Goal: Task Accomplishment & Management: Use online tool/utility

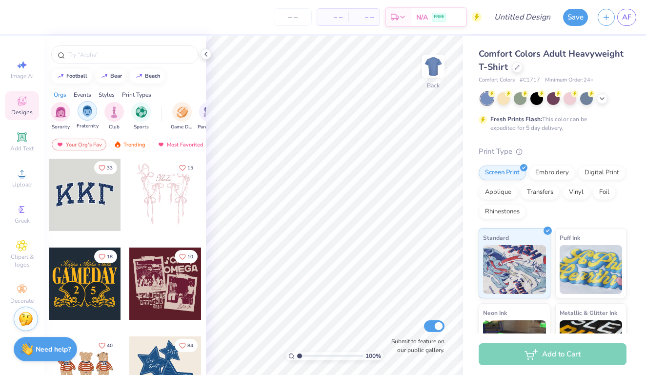
click at [88, 111] on img "filter for Fraternity" at bounding box center [87, 110] width 11 height 11
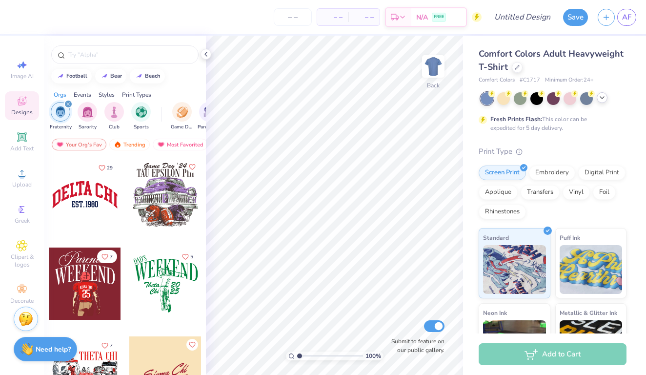
click at [602, 99] on icon at bounding box center [603, 98] width 8 height 8
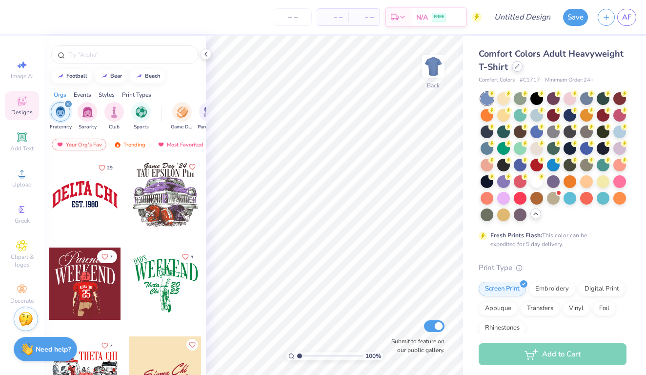
click at [521, 67] on div at bounding box center [517, 66] width 11 height 11
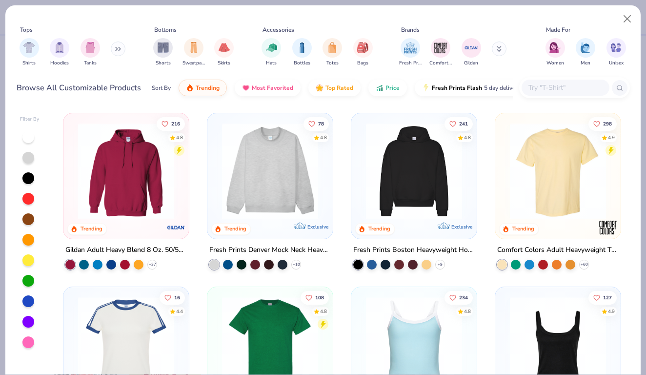
click at [410, 168] on img at bounding box center [414, 171] width 106 height 96
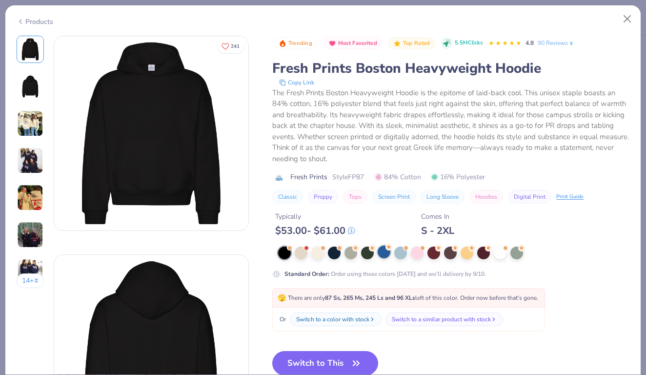
click at [385, 249] on div at bounding box center [384, 252] width 13 height 13
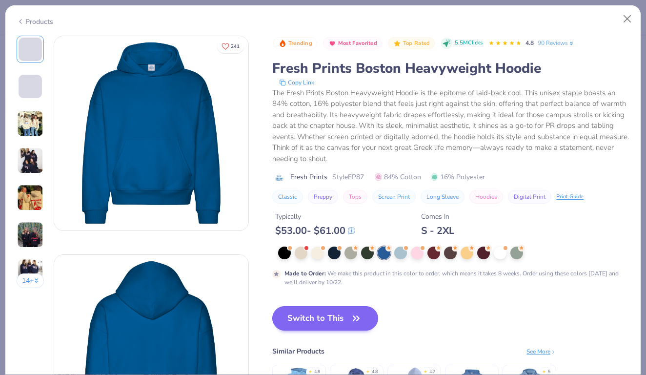
click at [340, 312] on button "Switch to This" at bounding box center [325, 318] width 106 height 24
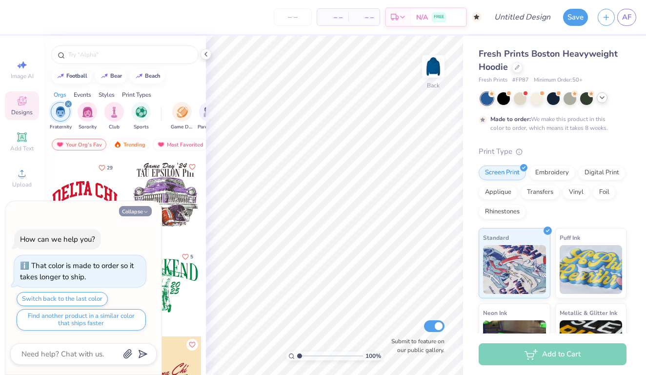
click at [139, 209] on button "Collapse" at bounding box center [135, 211] width 33 height 10
type textarea "x"
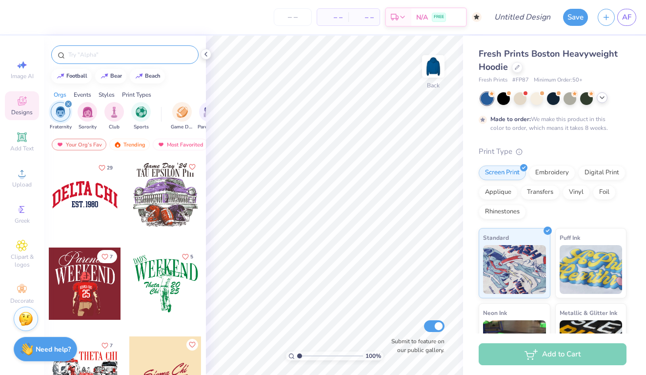
click at [108, 55] on input "text" at bounding box center [129, 55] width 125 height 10
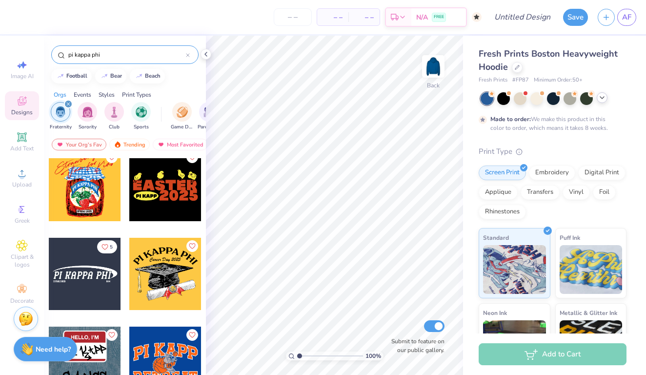
scroll to position [1699, 0]
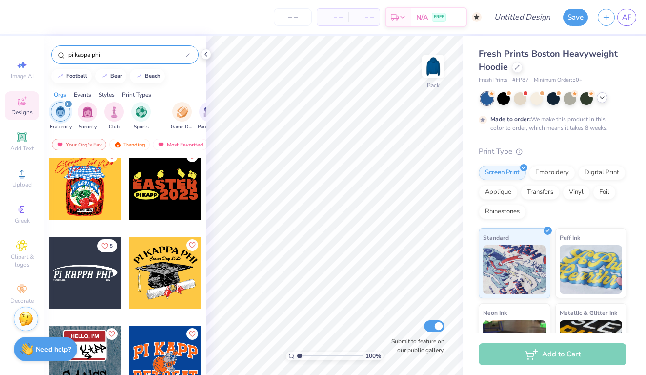
type input "pi kappa phi"
click at [92, 277] on div at bounding box center [85, 273] width 72 height 72
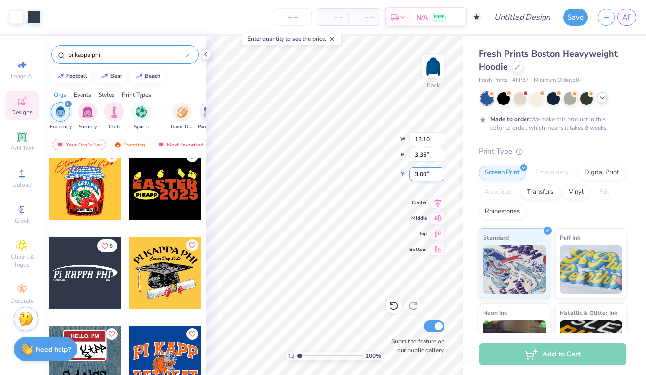
type input "3.40"
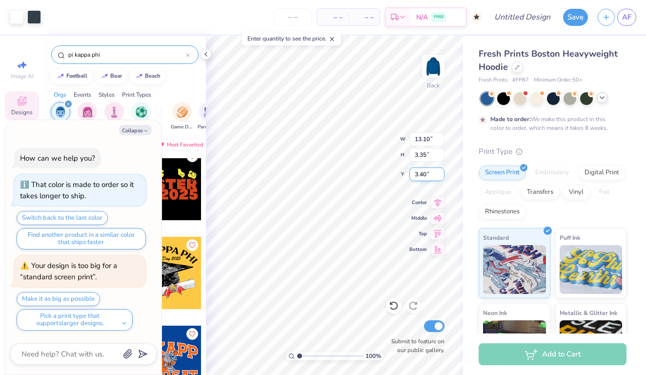
type textarea "x"
type input "3.95"
type textarea "x"
type input "14.72"
type input "3.77"
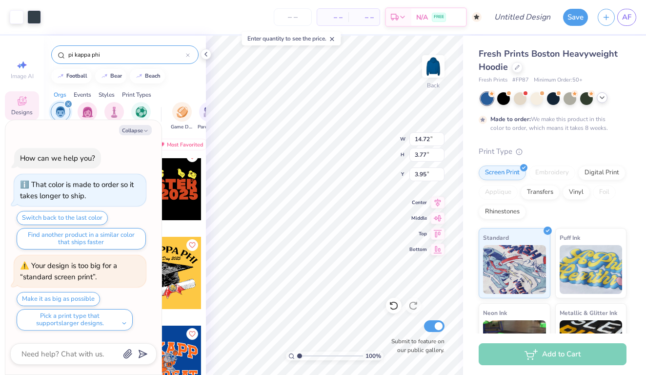
type textarea "x"
type input "3.56"
type textarea "x"
type input "4.17"
click at [138, 131] on button "Collapse" at bounding box center [135, 130] width 33 height 10
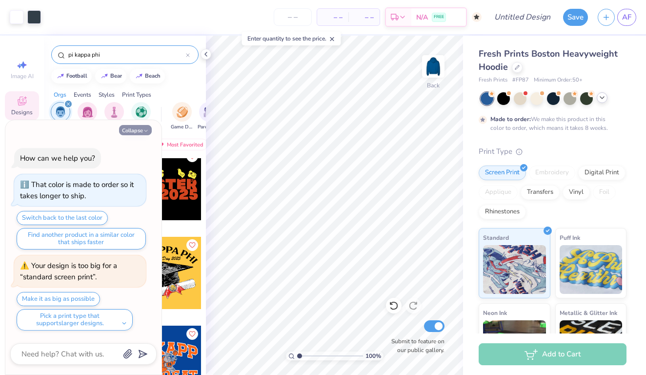
type textarea "x"
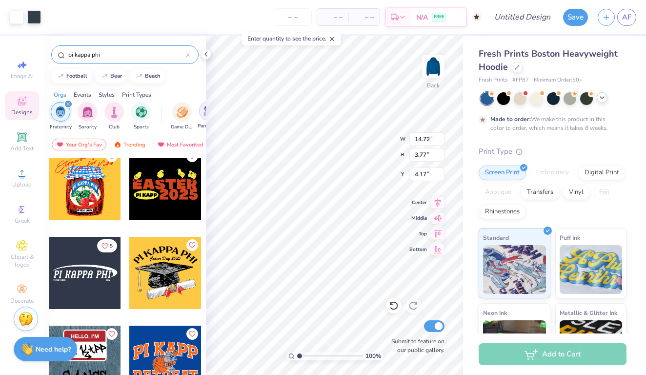
type input "4.23"
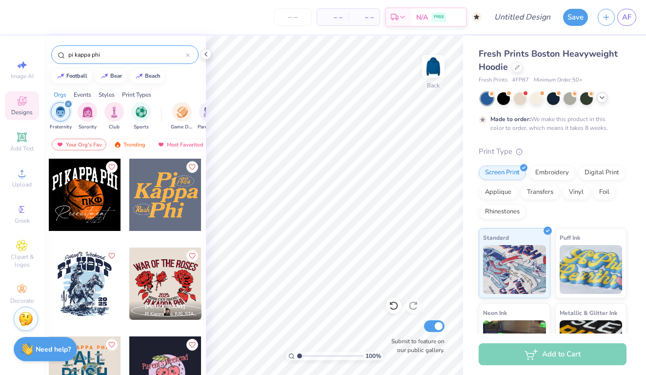
scroll to position [0, 0]
click at [68, 104] on icon "filter for Fraternity" at bounding box center [68, 104] width 3 height 3
click at [605, 100] on icon at bounding box center [603, 98] width 8 height 8
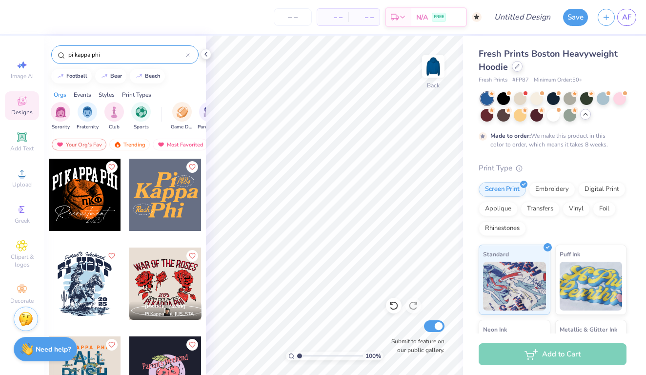
click at [516, 69] on div at bounding box center [517, 66] width 11 height 11
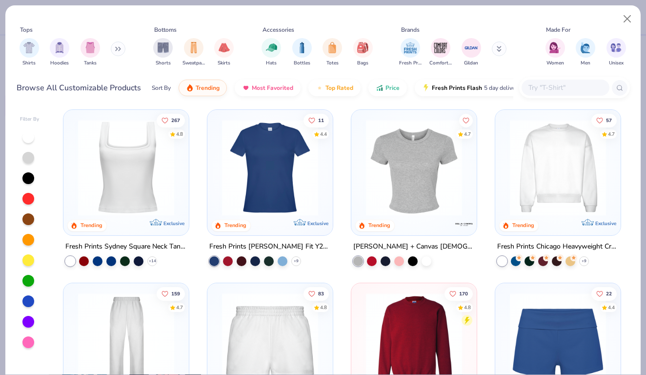
scroll to position [359, 0]
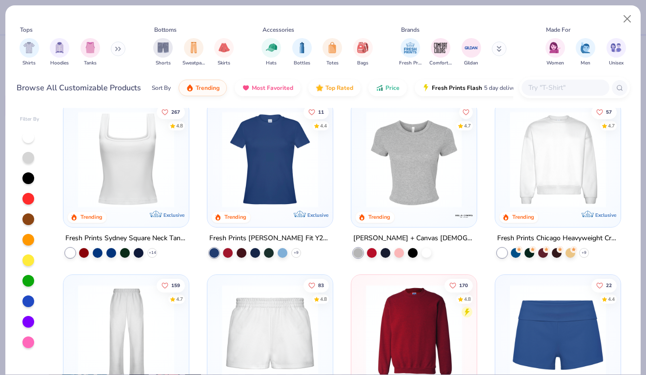
click at [420, 158] on div at bounding box center [307, 159] width 317 height 96
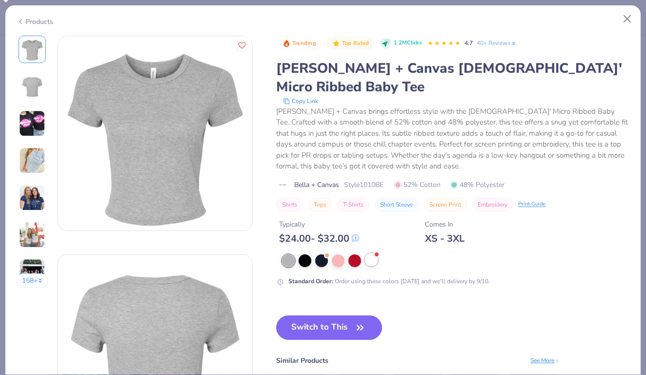
click at [375, 253] on div at bounding box center [371, 259] width 13 height 13
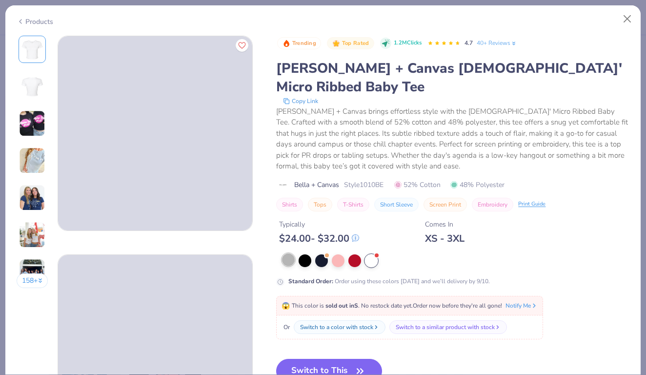
click at [289, 253] on div at bounding box center [288, 259] width 13 height 13
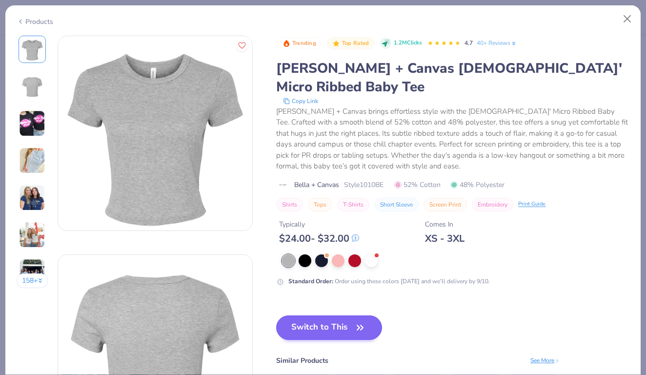
click at [346, 315] on button "Switch to This" at bounding box center [329, 327] width 106 height 24
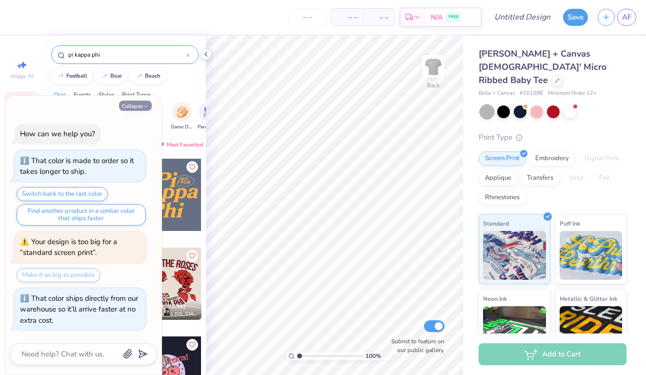
click at [134, 110] on button "Collapse" at bounding box center [135, 106] width 33 height 10
type textarea "x"
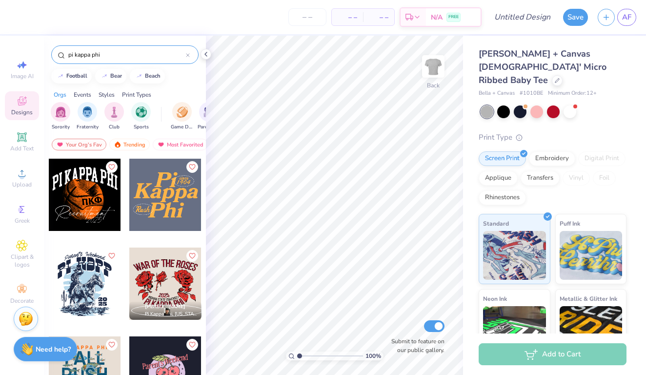
click at [190, 53] on div "pi kappa phi" at bounding box center [124, 54] width 147 height 19
click at [189, 55] on icon at bounding box center [188, 55] width 4 height 4
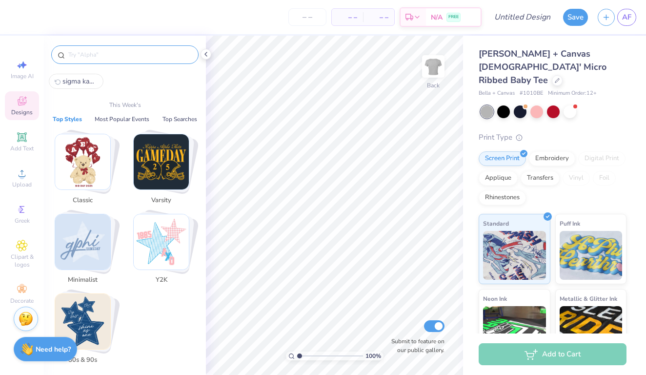
click at [146, 54] on input "text" at bounding box center [129, 55] width 125 height 10
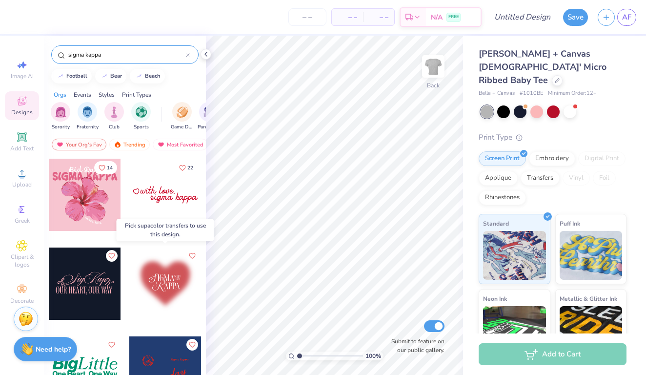
type input "sigma kappa"
click at [171, 279] on div at bounding box center [165, 284] width 72 height 72
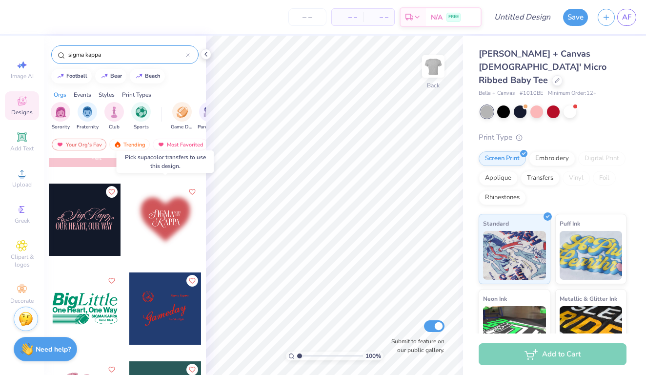
scroll to position [68, 0]
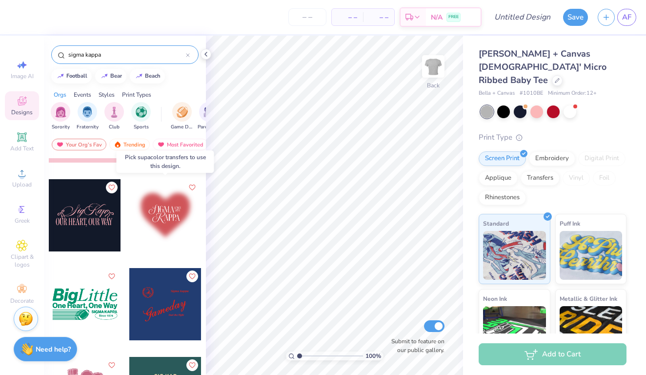
click at [162, 218] on div at bounding box center [165, 215] width 72 height 72
click at [514, 150] on div "Screen Print" at bounding box center [502, 157] width 47 height 15
click at [533, 169] on div "Transfers" at bounding box center [540, 176] width 39 height 15
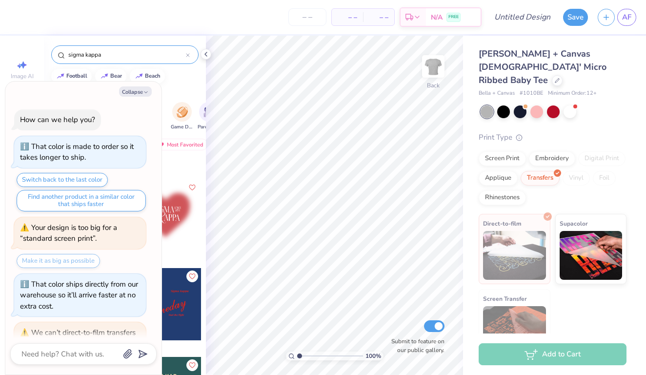
scroll to position [268, 0]
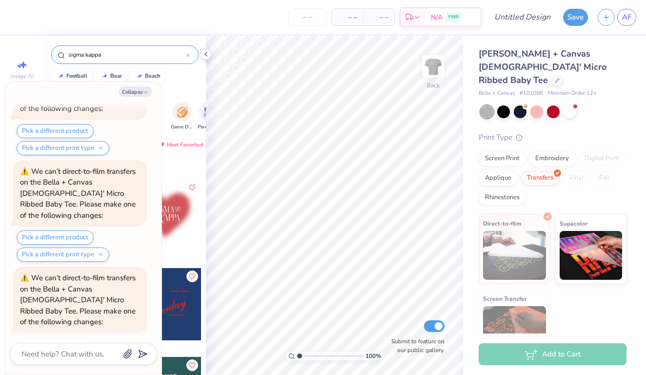
click at [169, 221] on div at bounding box center [165, 215] width 72 height 72
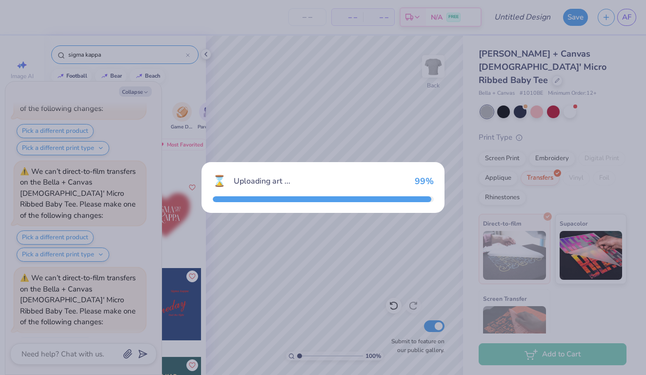
scroll to position [363, 0]
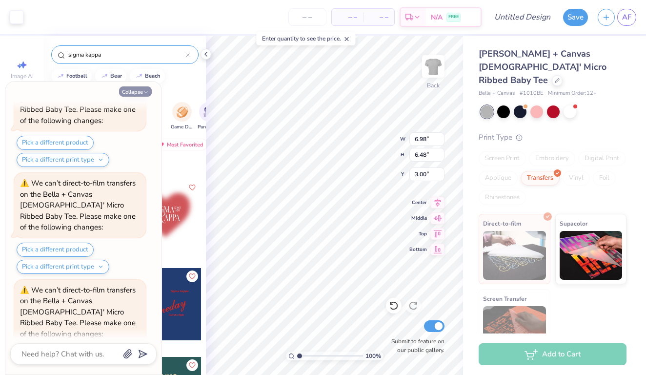
click at [134, 93] on button "Collapse" at bounding box center [135, 91] width 33 height 10
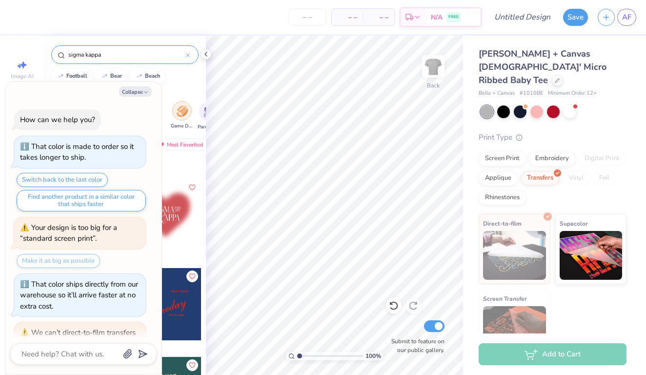
scroll to position [457, 0]
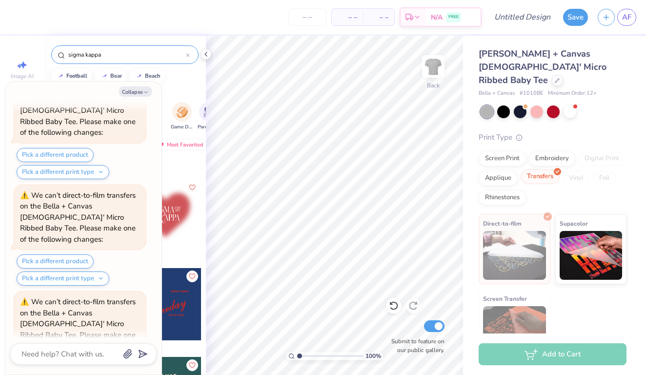
click at [546, 169] on div "Transfers" at bounding box center [540, 176] width 39 height 15
click at [493, 150] on div "Screen Print" at bounding box center [502, 157] width 47 height 15
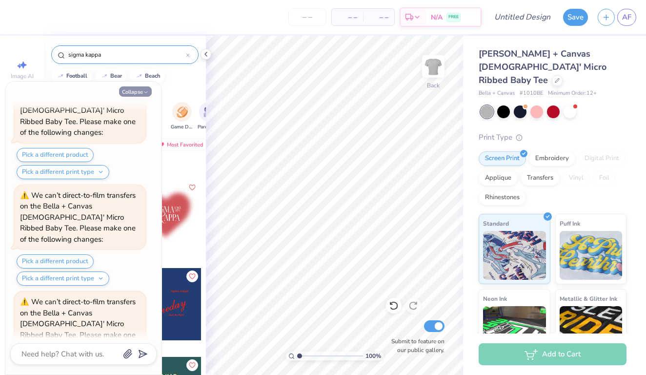
click at [143, 92] on icon "button" at bounding box center [146, 92] width 6 height 6
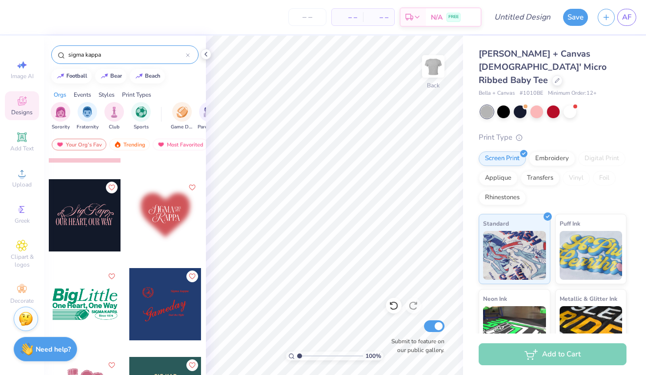
type textarea "x"
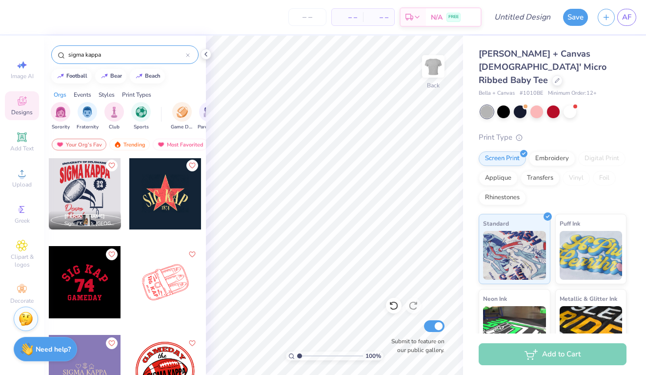
scroll to position [702, 0]
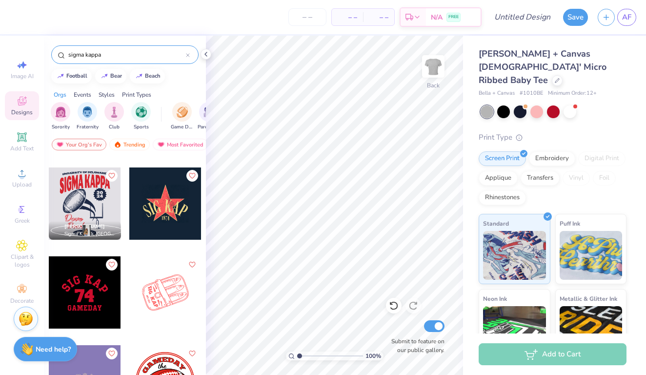
click at [169, 221] on div at bounding box center [165, 203] width 72 height 72
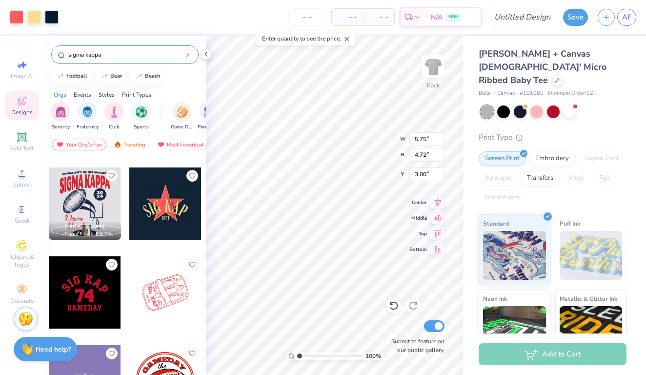
type input "7.91"
type input "6.50"
